Goal: Answer question/provide support: Share knowledge or assist other users

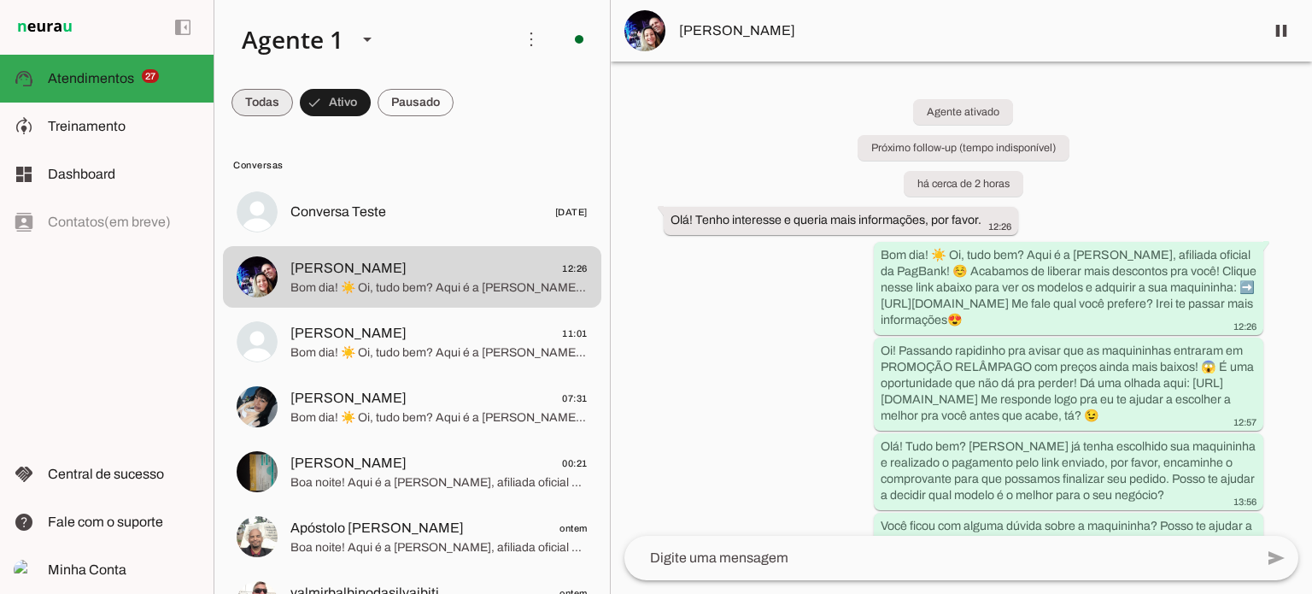
click at [262, 102] on span at bounding box center [261, 102] width 61 height 41
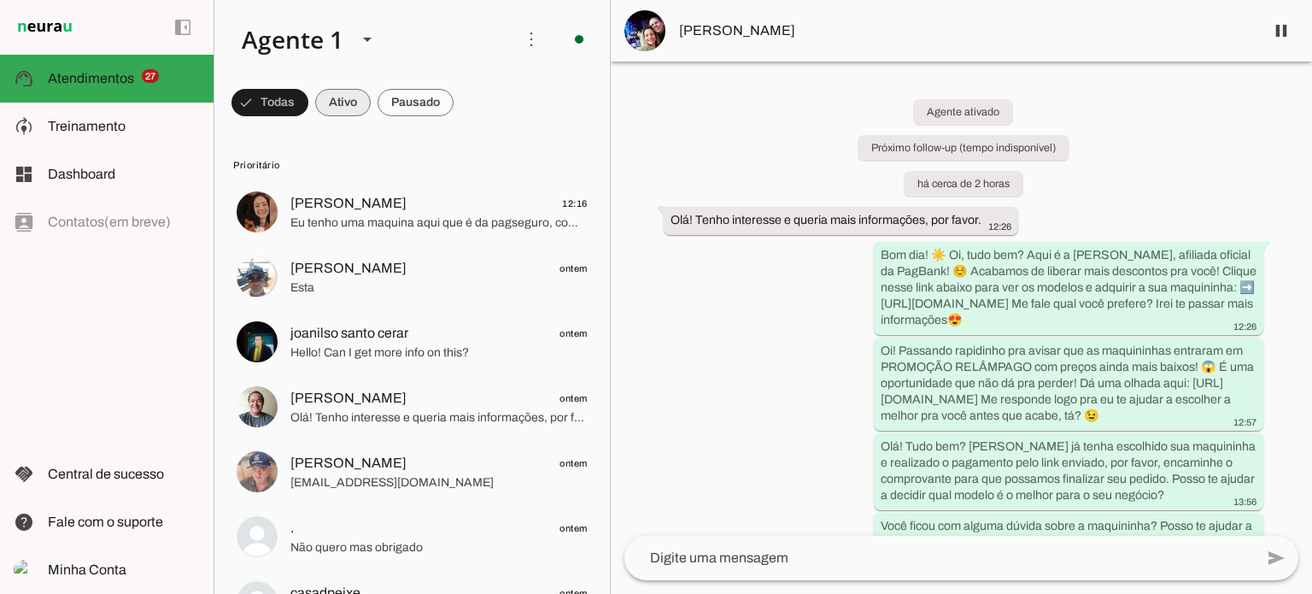
click at [308, 93] on span at bounding box center [269, 102] width 77 height 41
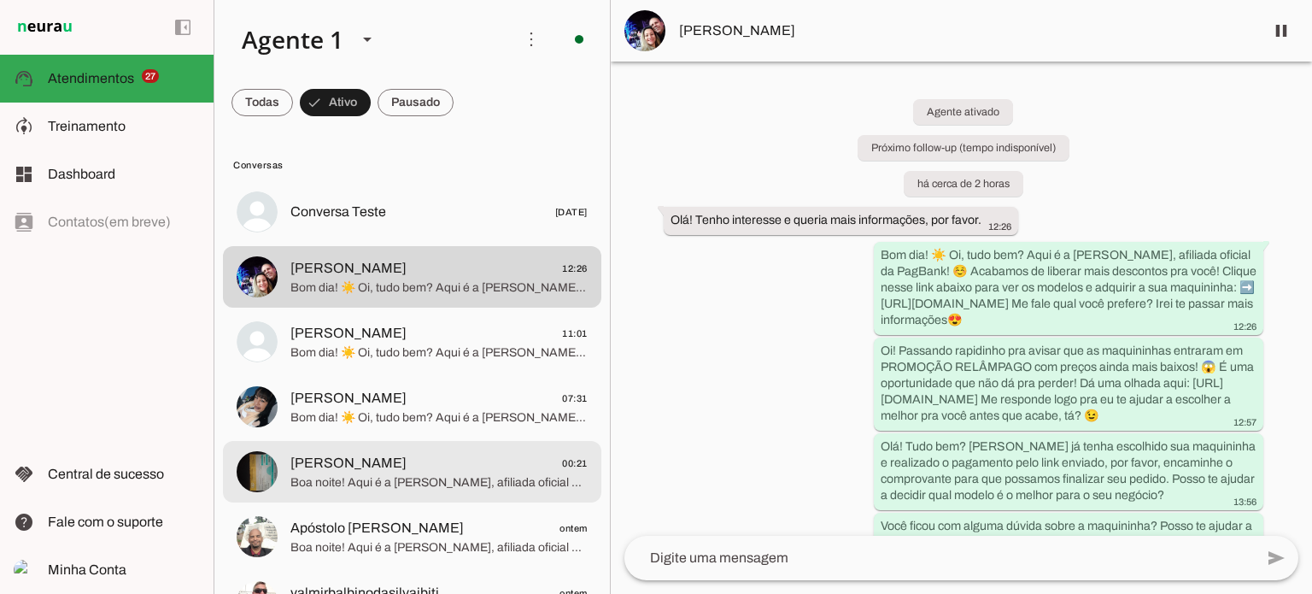
drag, startPoint x: 527, startPoint y: 408, endPoint x: 638, endPoint y: 430, distance: 113.0
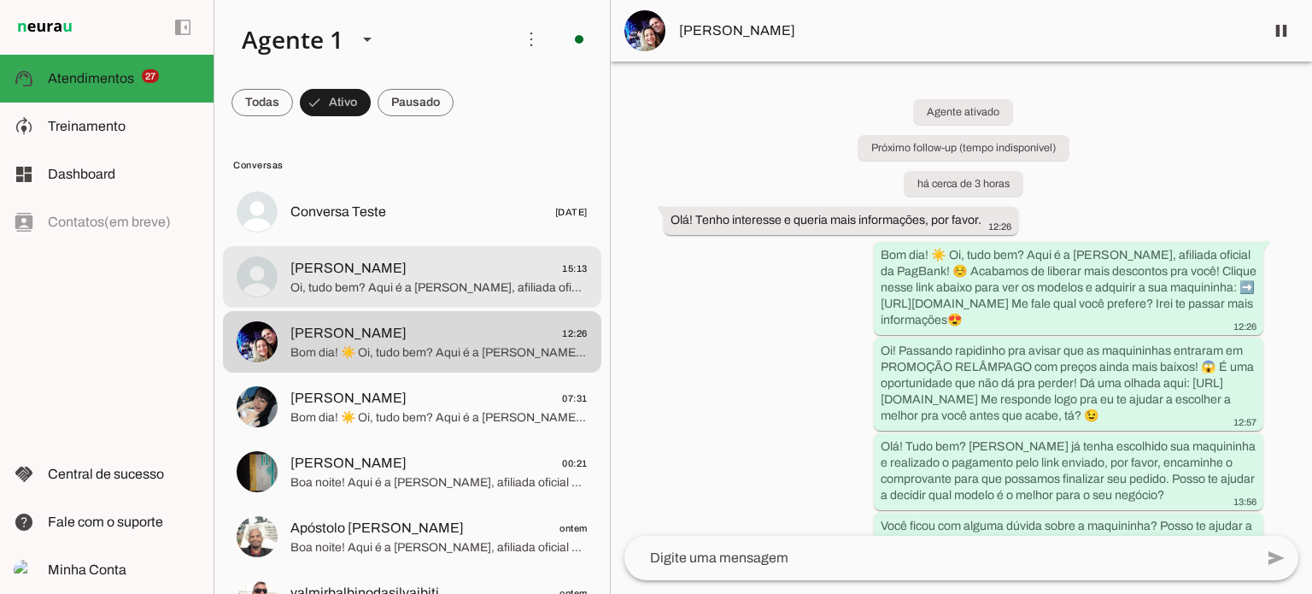
click at [429, 272] on span "[PERSON_NAME] 15:13" at bounding box center [438, 268] width 297 height 21
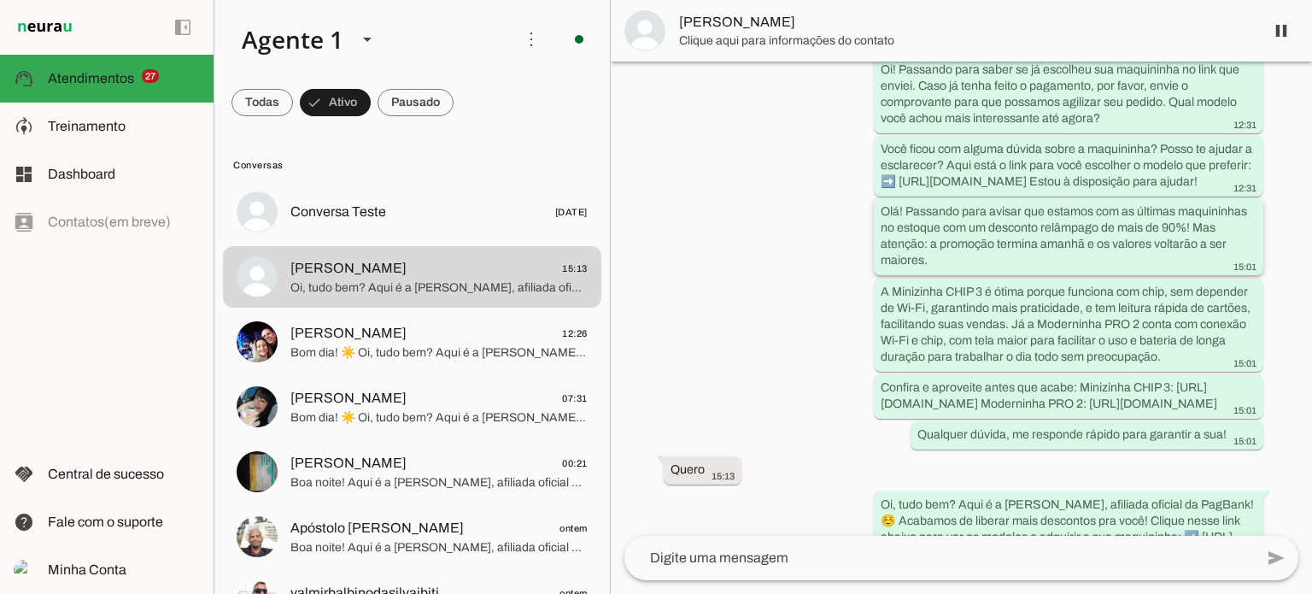
scroll to position [571, 0]
